Goal: Navigation & Orientation: Find specific page/section

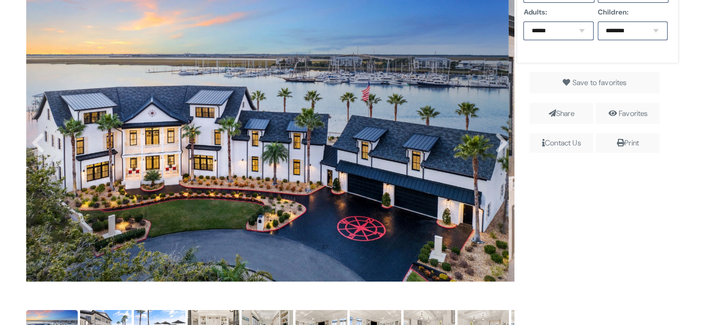
scroll to position [281, 0]
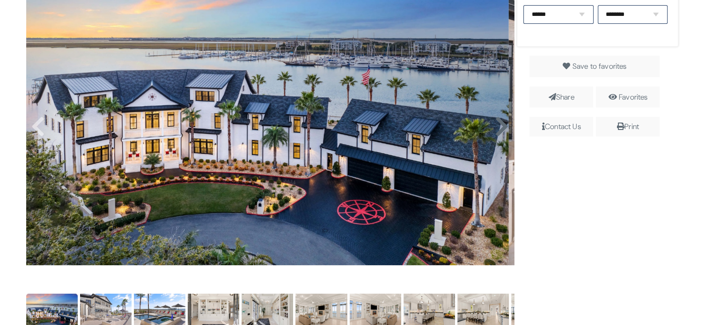
click at [494, 129] on icon at bounding box center [501, 127] width 14 height 22
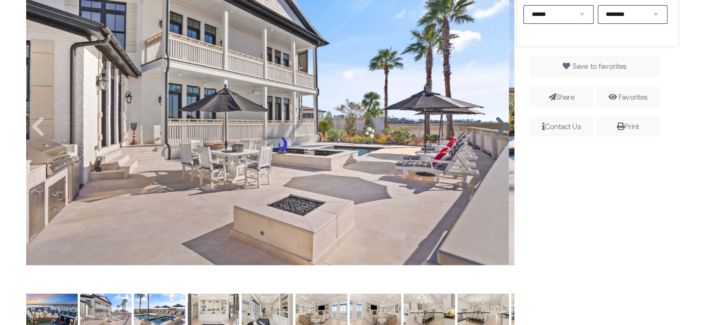
click at [494, 128] on icon at bounding box center [501, 127] width 14 height 22
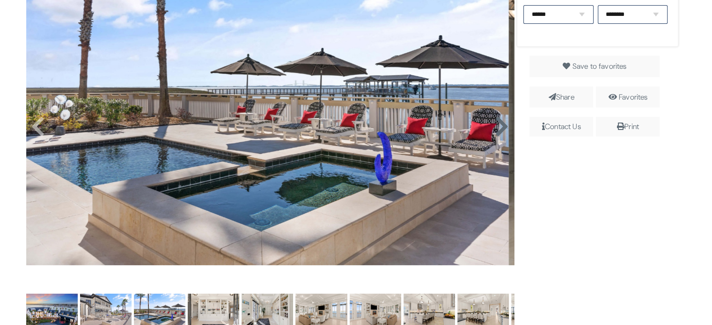
click at [494, 128] on icon at bounding box center [501, 127] width 14 height 22
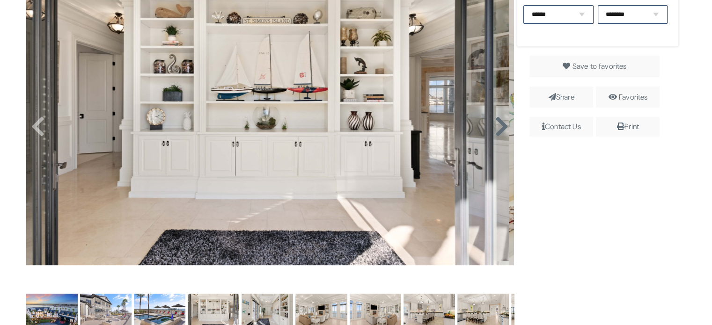
click at [494, 128] on icon at bounding box center [501, 127] width 14 height 22
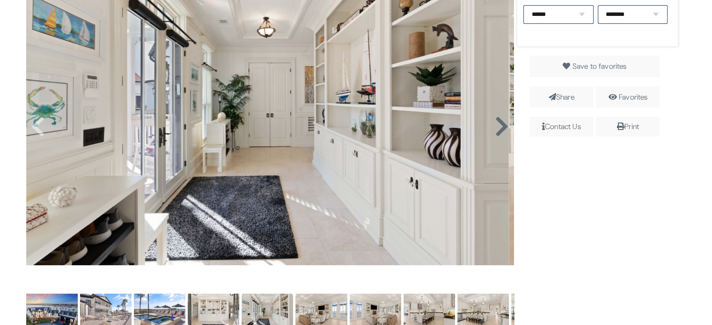
click at [494, 128] on icon at bounding box center [501, 127] width 14 height 22
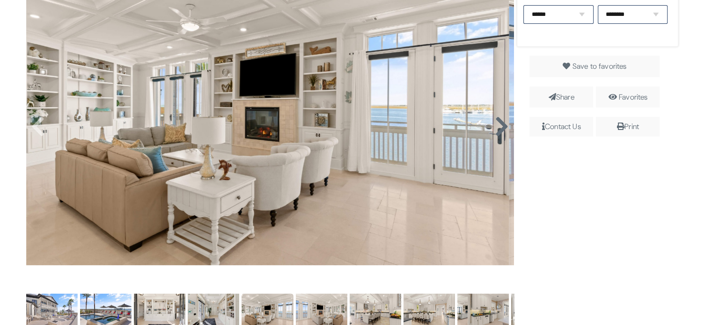
click at [494, 128] on icon at bounding box center [501, 127] width 14 height 22
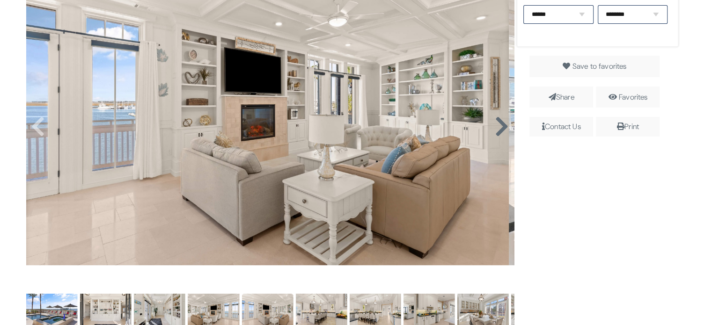
click at [494, 128] on icon at bounding box center [501, 127] width 14 height 22
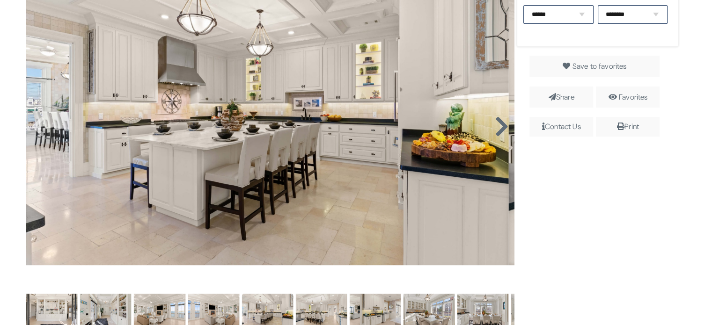
click at [494, 128] on icon at bounding box center [501, 127] width 14 height 22
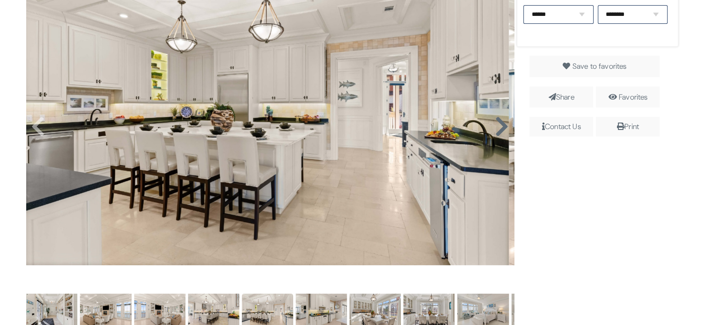
click at [494, 128] on icon at bounding box center [501, 127] width 14 height 22
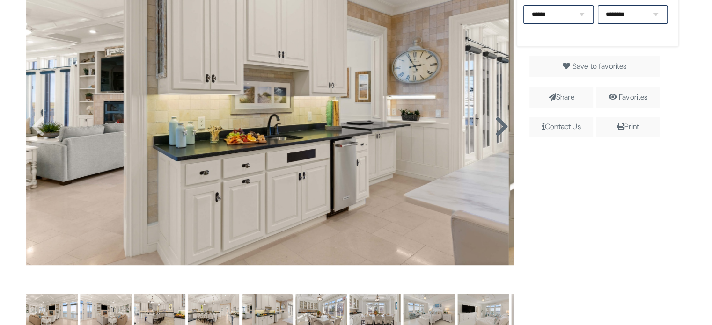
click at [494, 128] on icon at bounding box center [501, 127] width 14 height 22
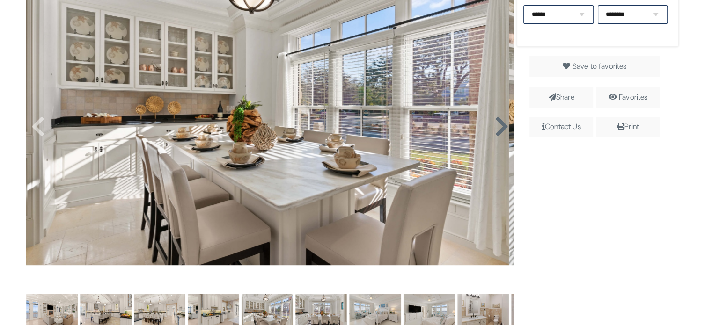
click at [494, 128] on icon at bounding box center [501, 127] width 14 height 22
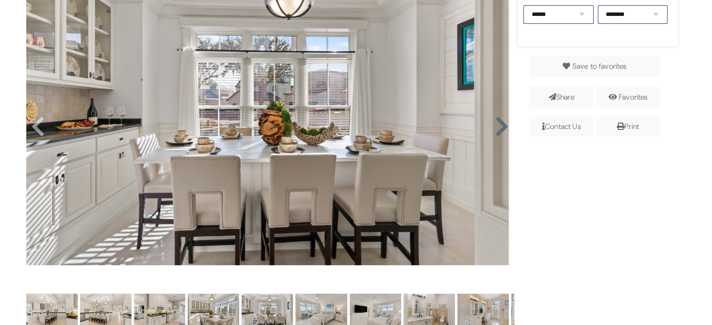
click at [494, 128] on icon at bounding box center [501, 127] width 14 height 22
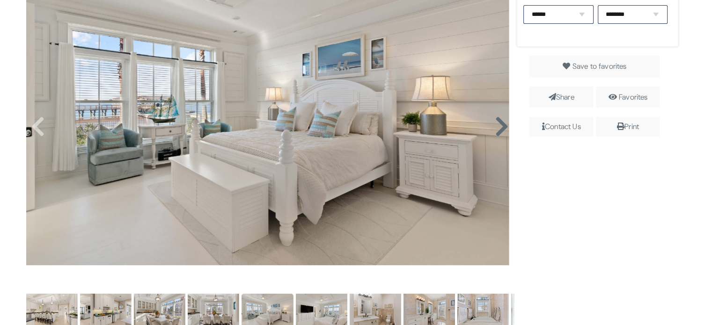
click at [494, 128] on icon at bounding box center [501, 127] width 14 height 22
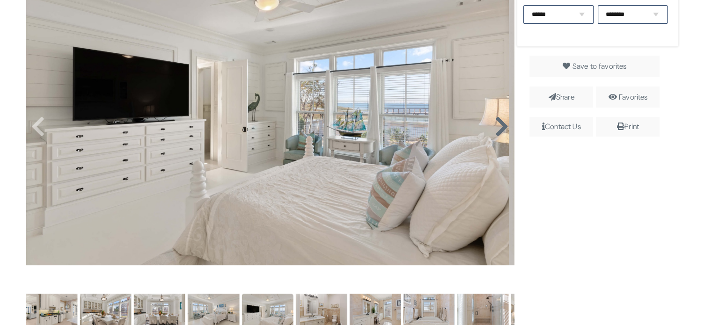
click at [494, 128] on icon at bounding box center [501, 127] width 14 height 22
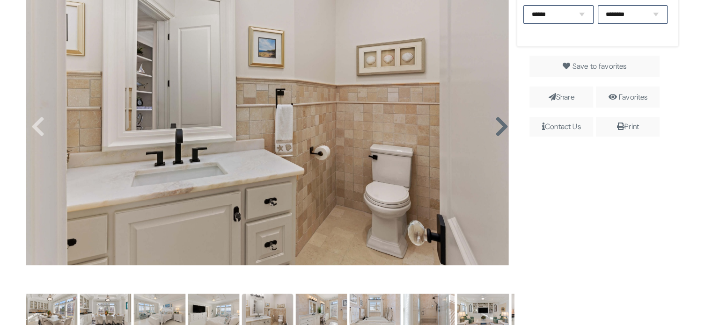
click at [494, 128] on icon at bounding box center [501, 127] width 14 height 22
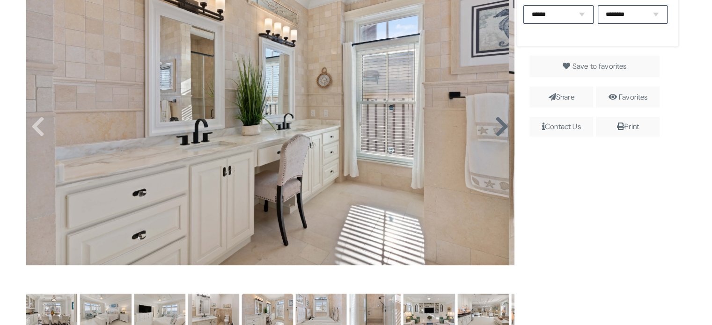
click at [494, 128] on icon at bounding box center [501, 127] width 14 height 22
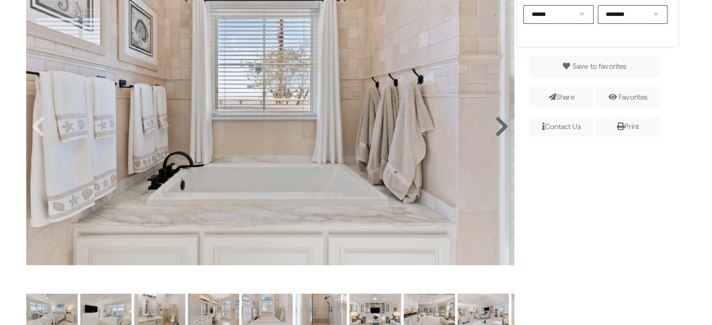
click at [494, 128] on icon at bounding box center [501, 127] width 14 height 22
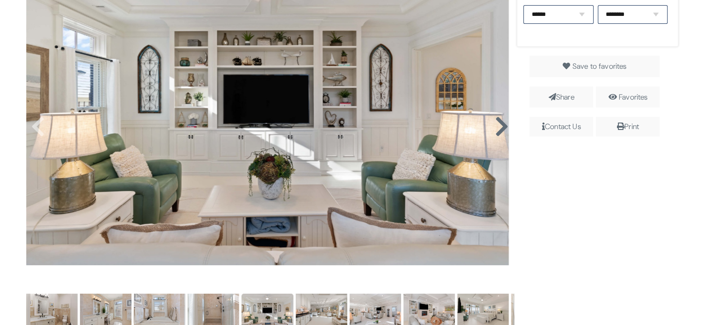
click at [494, 128] on icon at bounding box center [501, 127] width 14 height 22
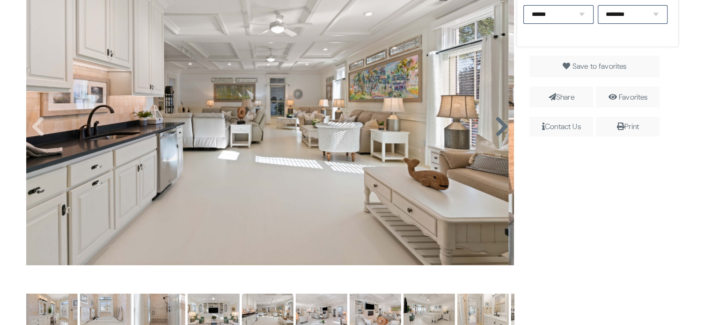
click at [494, 128] on icon at bounding box center [501, 127] width 14 height 22
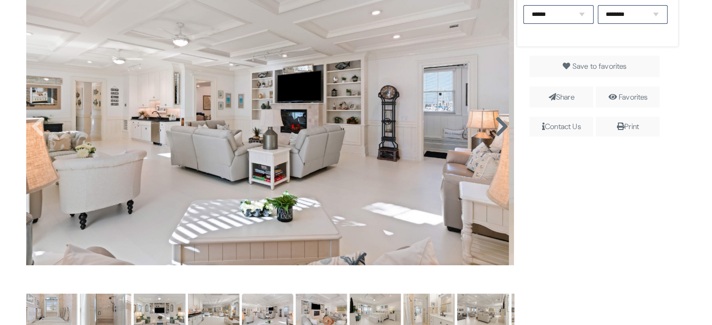
click at [494, 128] on icon at bounding box center [501, 127] width 14 height 22
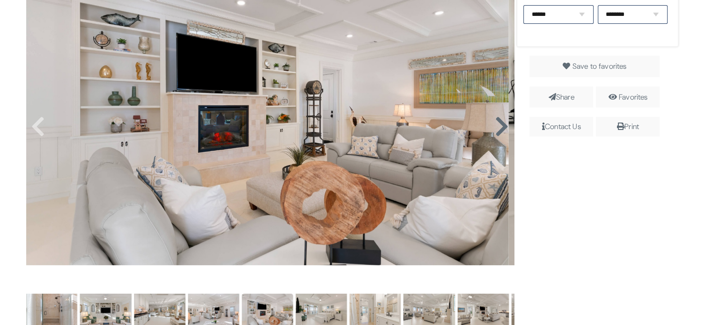
click at [494, 128] on icon at bounding box center [501, 127] width 14 height 22
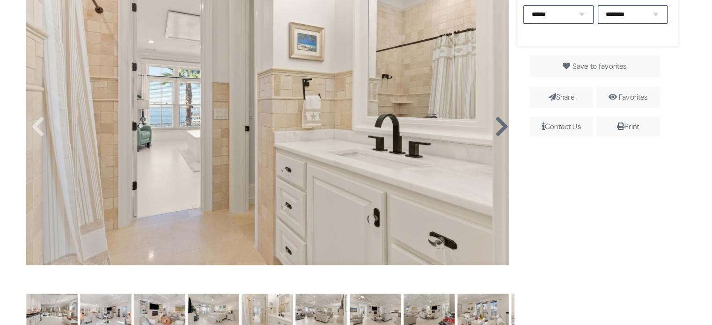
click at [494, 128] on icon at bounding box center [501, 127] width 14 height 22
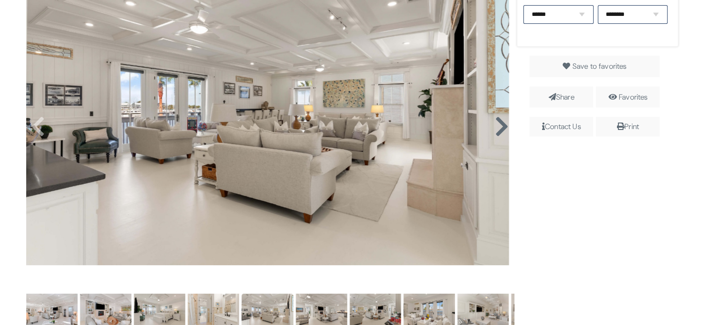
click at [494, 128] on icon at bounding box center [501, 127] width 14 height 22
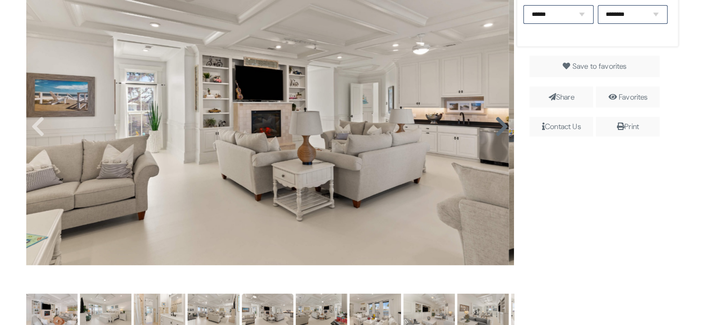
click at [494, 128] on icon at bounding box center [501, 127] width 14 height 22
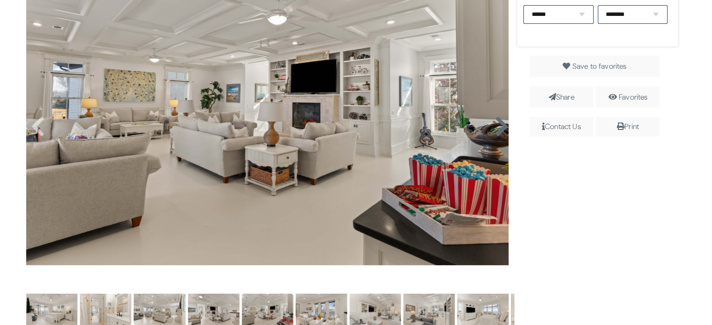
click at [494, 128] on icon at bounding box center [501, 127] width 14 height 22
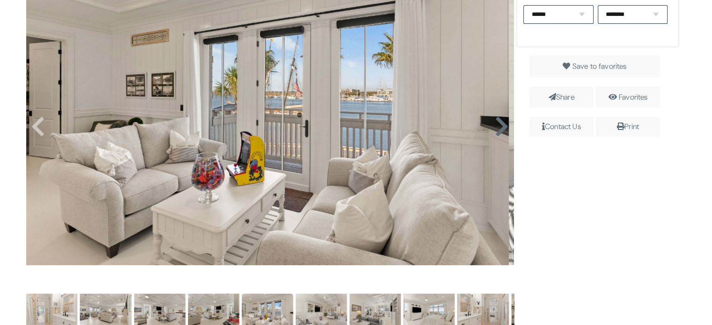
click at [494, 128] on icon at bounding box center [501, 127] width 14 height 22
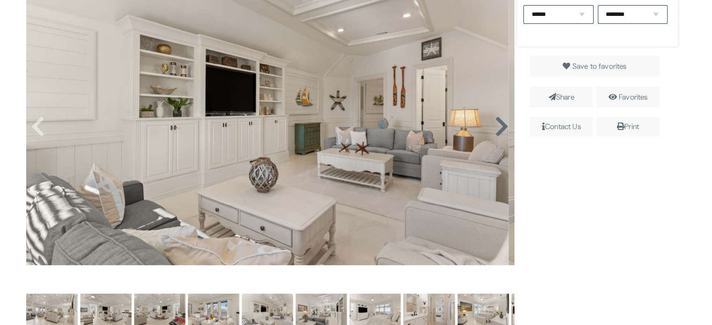
click at [494, 128] on icon at bounding box center [501, 127] width 14 height 22
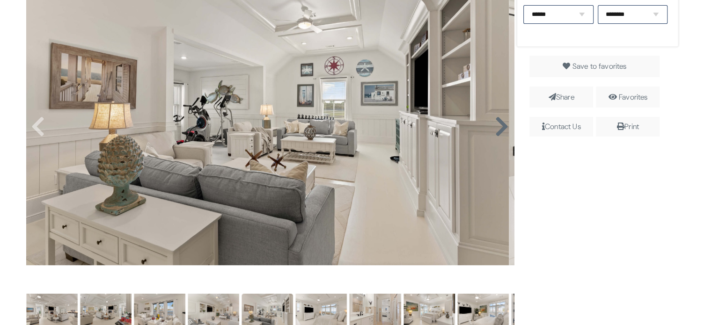
click at [494, 128] on icon at bounding box center [501, 127] width 14 height 22
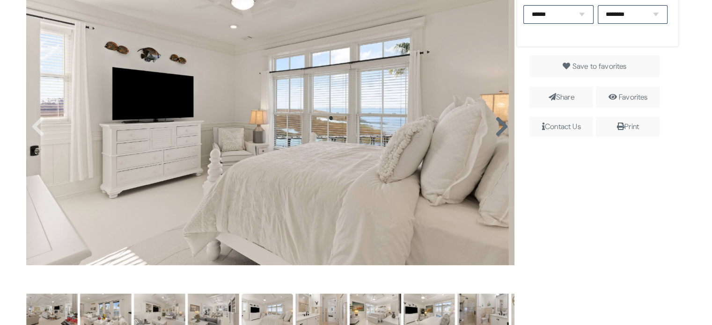
click at [494, 128] on icon at bounding box center [501, 127] width 14 height 22
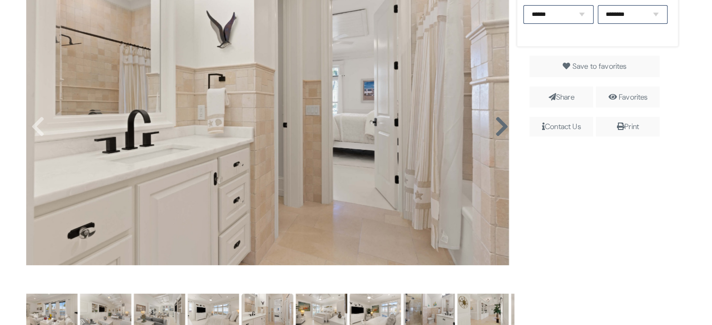
click at [494, 128] on icon at bounding box center [501, 127] width 14 height 22
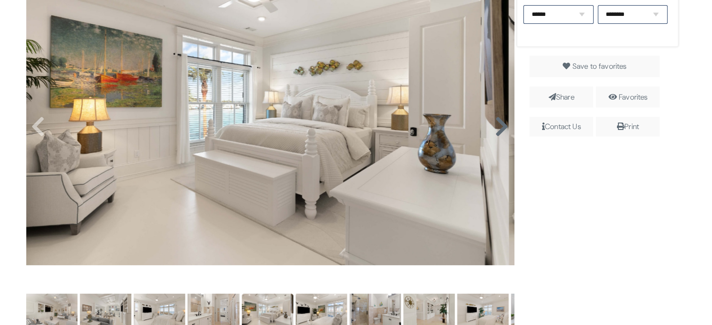
click at [494, 128] on icon at bounding box center [501, 127] width 14 height 22
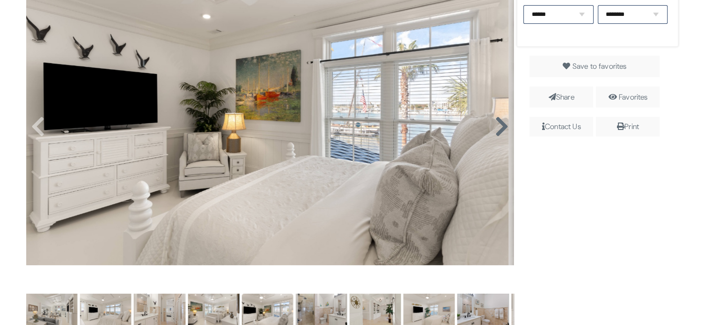
click at [494, 128] on icon at bounding box center [501, 127] width 14 height 22
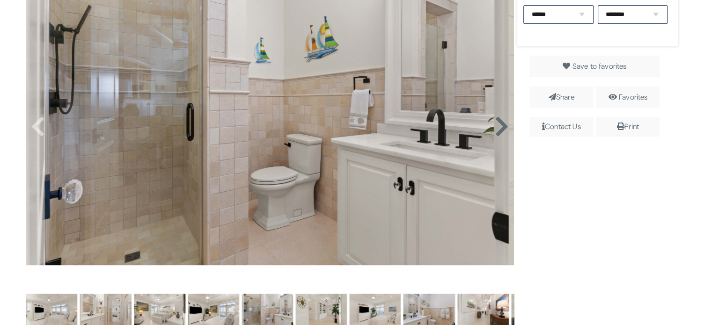
click at [494, 128] on icon at bounding box center [501, 127] width 14 height 22
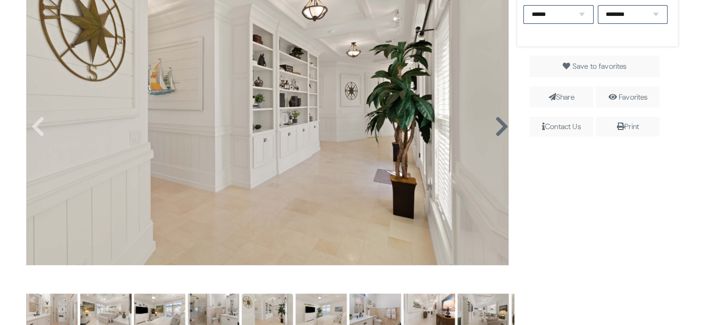
click at [494, 128] on icon at bounding box center [501, 127] width 14 height 22
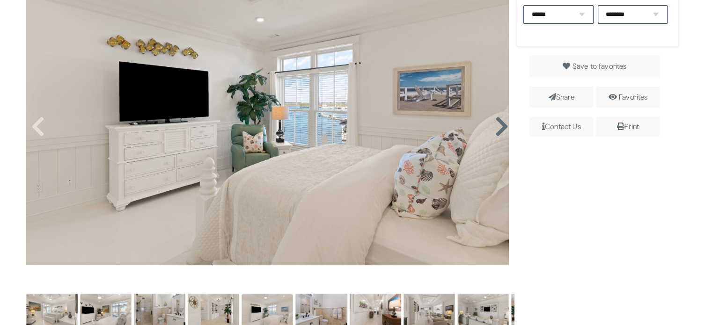
click at [494, 128] on icon at bounding box center [501, 127] width 14 height 22
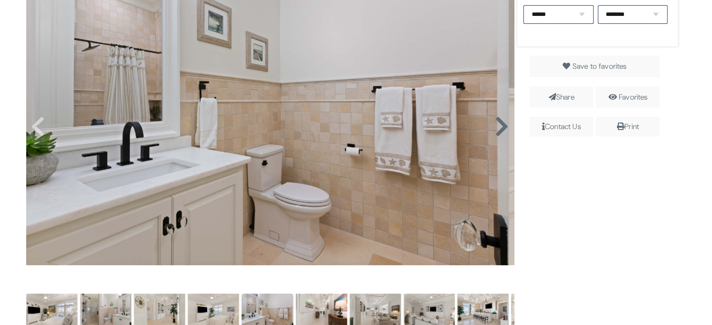
click at [494, 128] on icon at bounding box center [501, 127] width 14 height 22
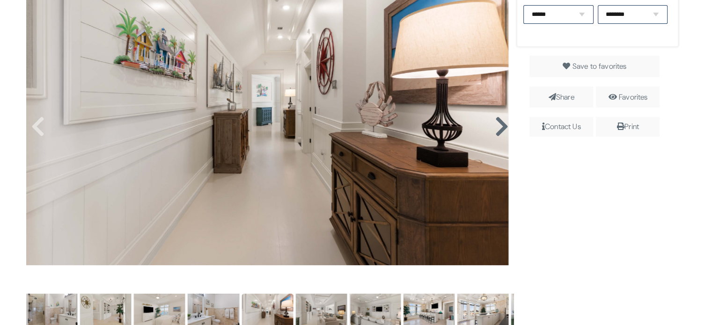
click at [494, 128] on icon at bounding box center [501, 127] width 14 height 22
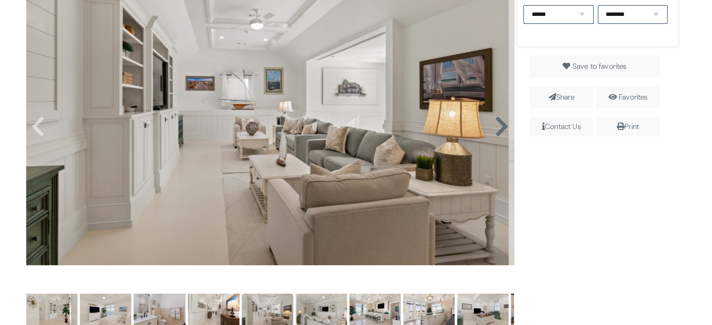
click at [494, 128] on icon at bounding box center [501, 127] width 14 height 22
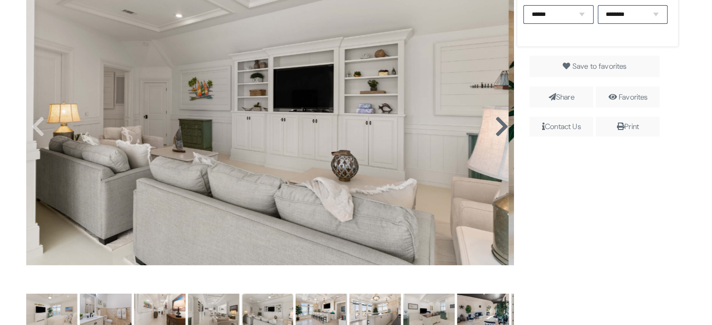
click at [494, 128] on icon at bounding box center [501, 127] width 14 height 22
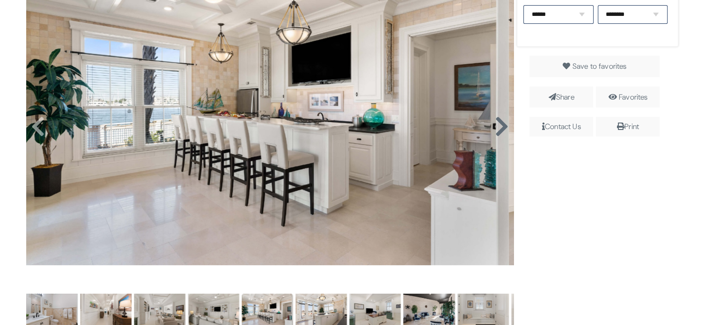
click at [494, 128] on icon at bounding box center [501, 127] width 14 height 22
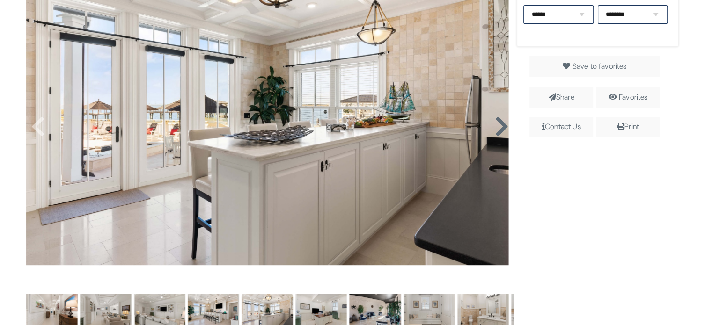
click at [494, 128] on icon at bounding box center [501, 127] width 14 height 22
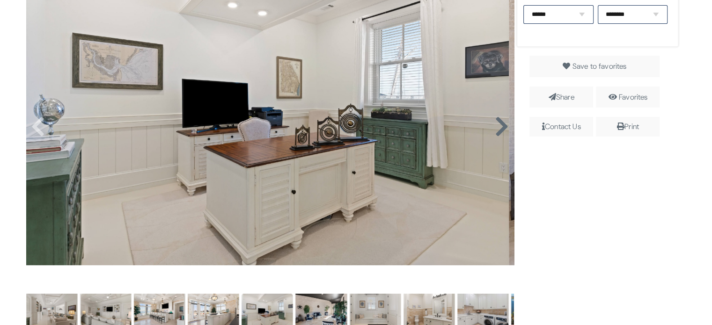
click at [494, 128] on icon at bounding box center [501, 127] width 14 height 22
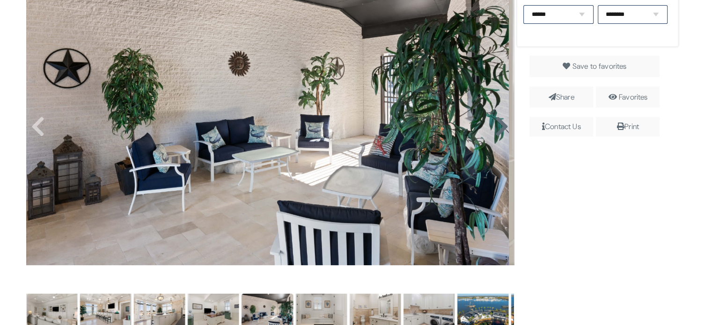
click at [494, 128] on icon at bounding box center [501, 127] width 14 height 22
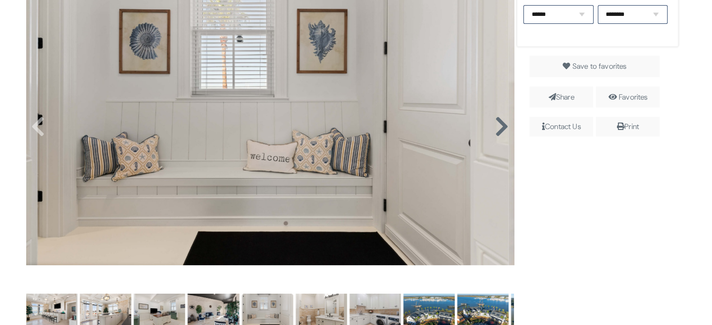
click at [494, 128] on icon at bounding box center [501, 127] width 14 height 22
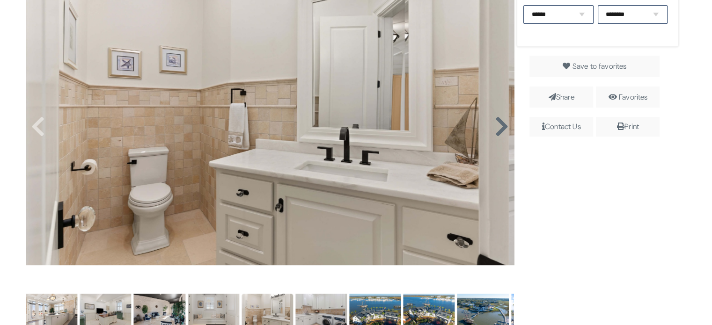
click at [494, 128] on icon at bounding box center [501, 127] width 14 height 22
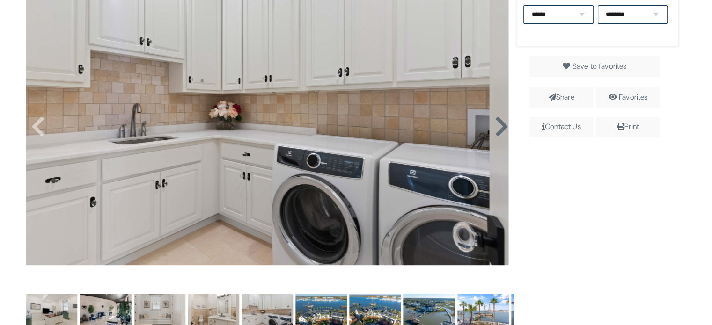
click at [494, 128] on icon at bounding box center [501, 127] width 14 height 22
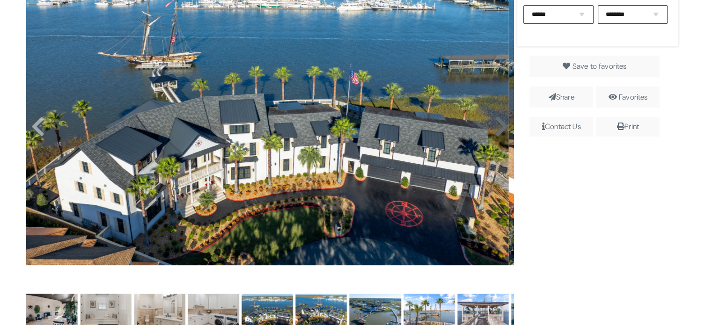
click at [494, 128] on icon at bounding box center [501, 127] width 14 height 22
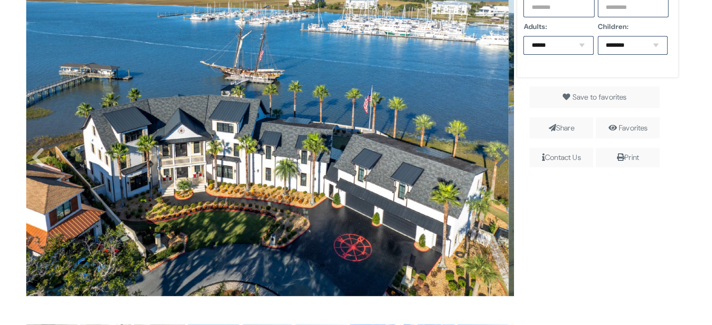
scroll to position [234, 0]
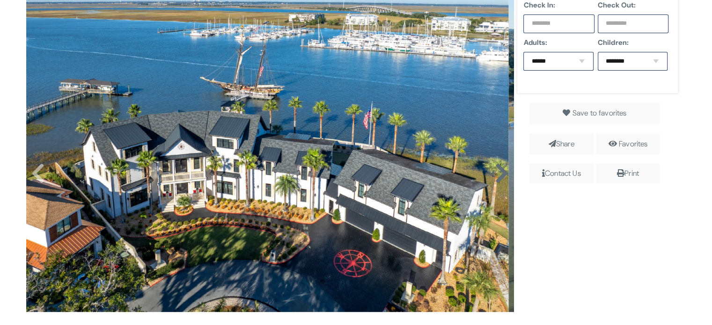
click at [498, 166] on icon at bounding box center [501, 173] width 14 height 22
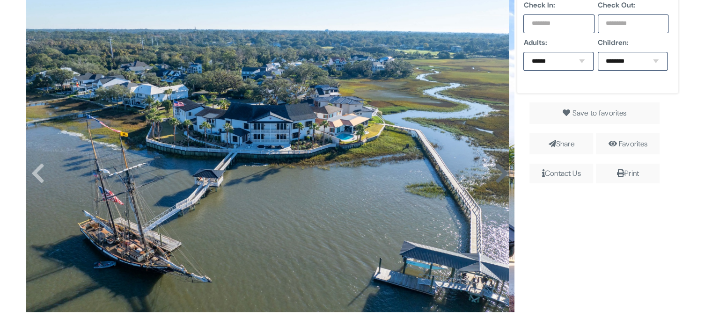
click at [498, 166] on icon at bounding box center [501, 173] width 14 height 22
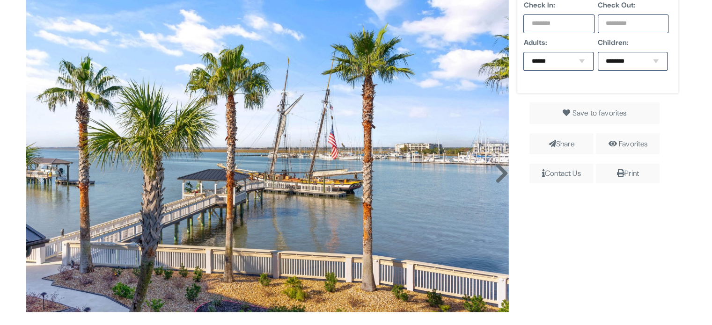
click at [498, 166] on icon at bounding box center [501, 173] width 14 height 22
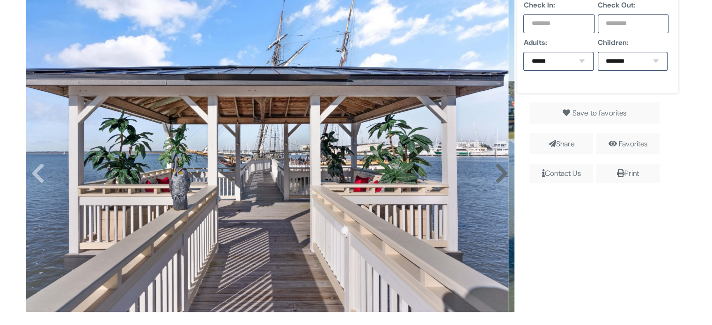
click at [498, 166] on div at bounding box center [270, 164] width 488 height 348
click at [498, 166] on icon at bounding box center [501, 173] width 14 height 22
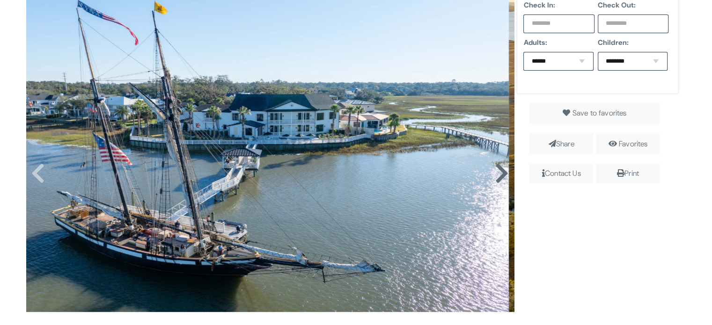
click at [498, 166] on icon at bounding box center [501, 173] width 14 height 22
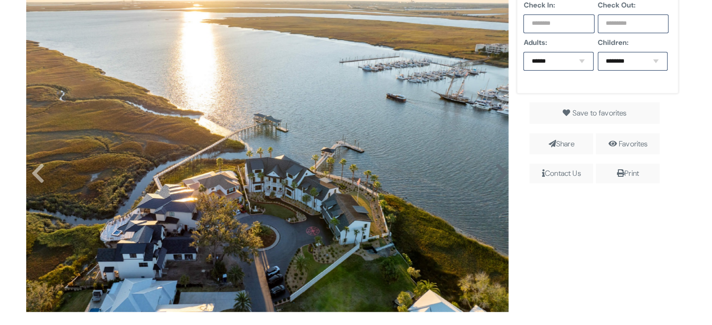
click at [498, 166] on icon at bounding box center [501, 173] width 14 height 22
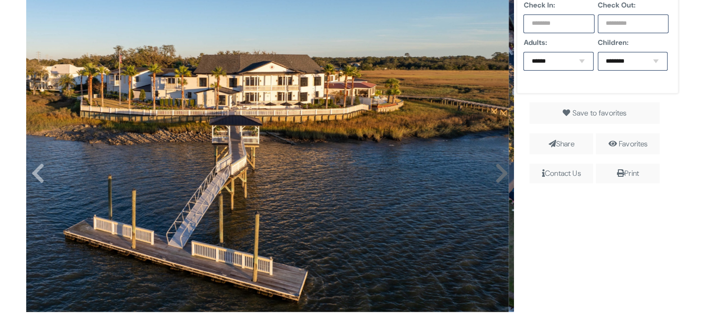
click at [498, 166] on icon at bounding box center [501, 173] width 14 height 22
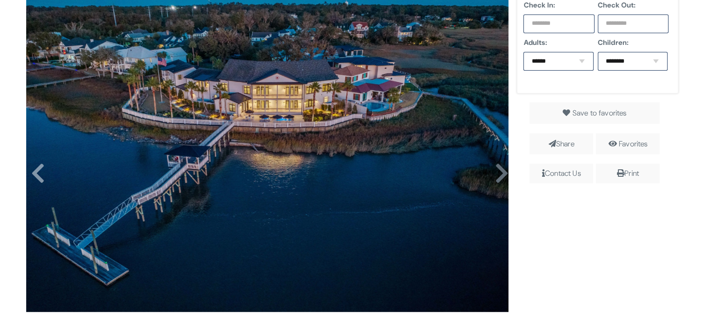
click at [498, 166] on icon at bounding box center [501, 173] width 14 height 22
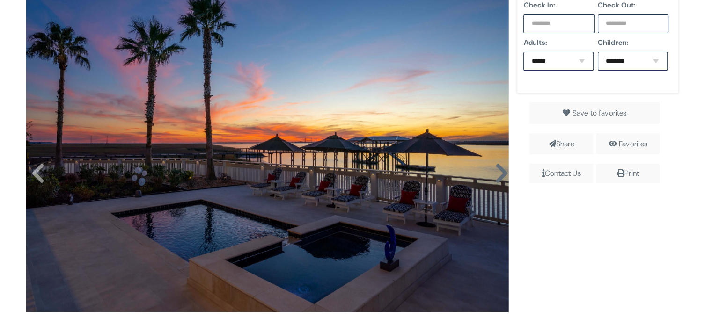
click at [498, 166] on icon at bounding box center [501, 173] width 14 height 22
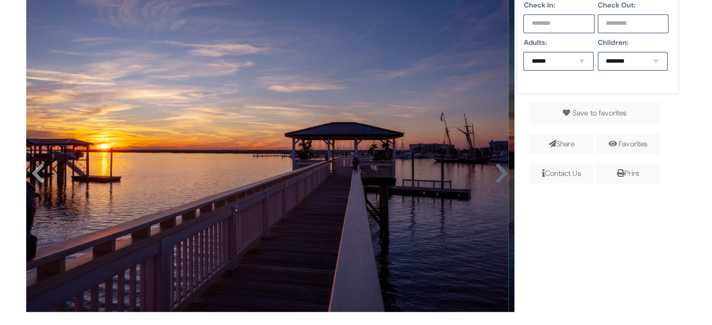
click at [498, 166] on icon at bounding box center [501, 173] width 14 height 22
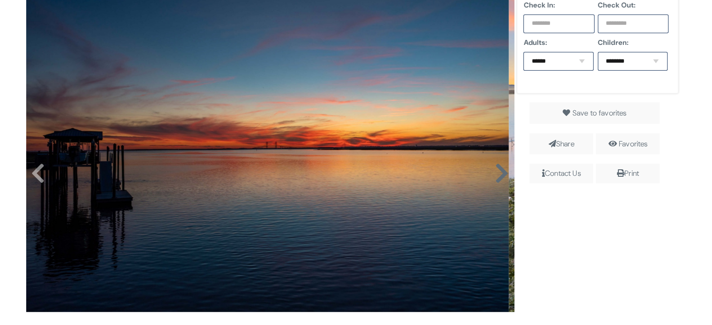
click at [498, 166] on icon at bounding box center [501, 173] width 14 height 22
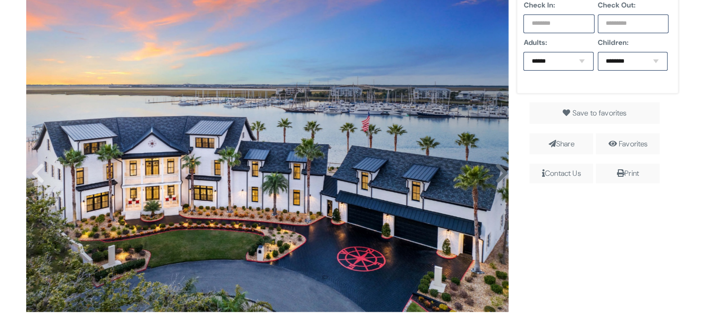
click at [498, 166] on div at bounding box center [270, 164] width 488 height 348
